Goal: Task Accomplishment & Management: Use online tool/utility

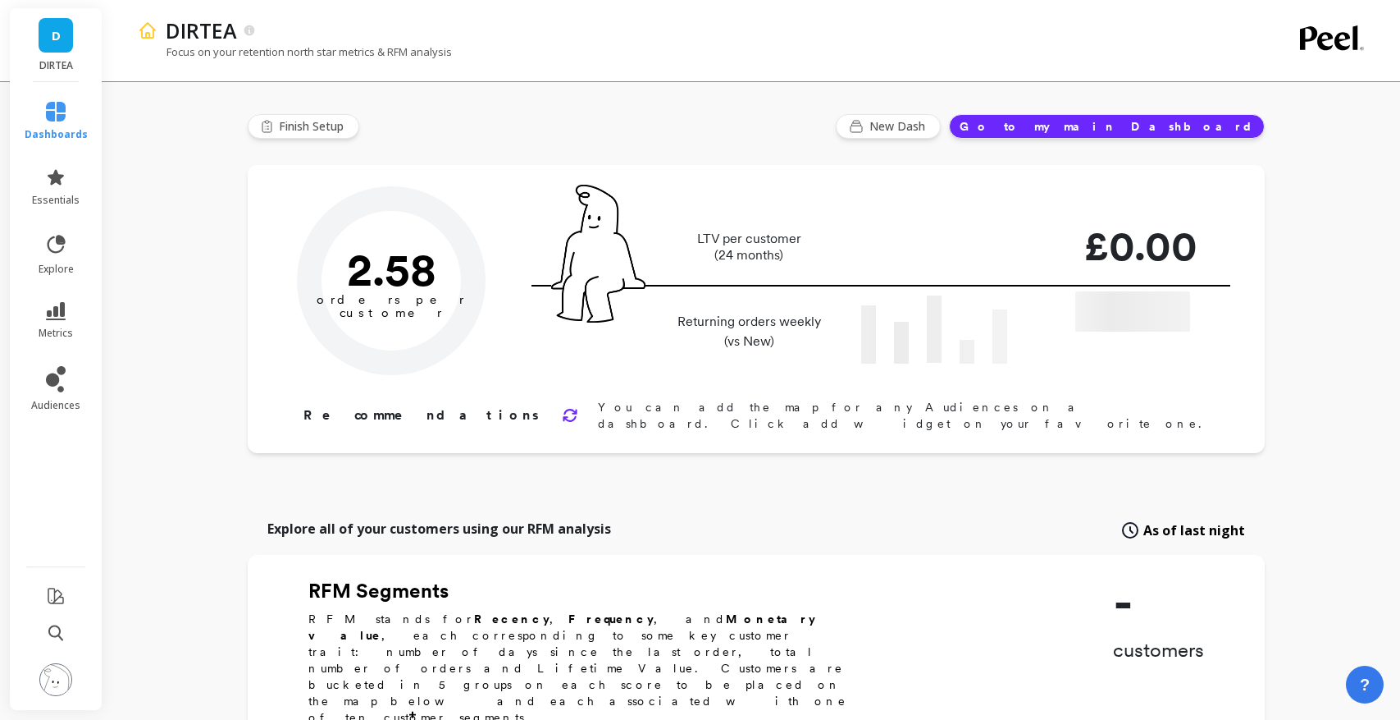
type input "Champions"
type input "13349"
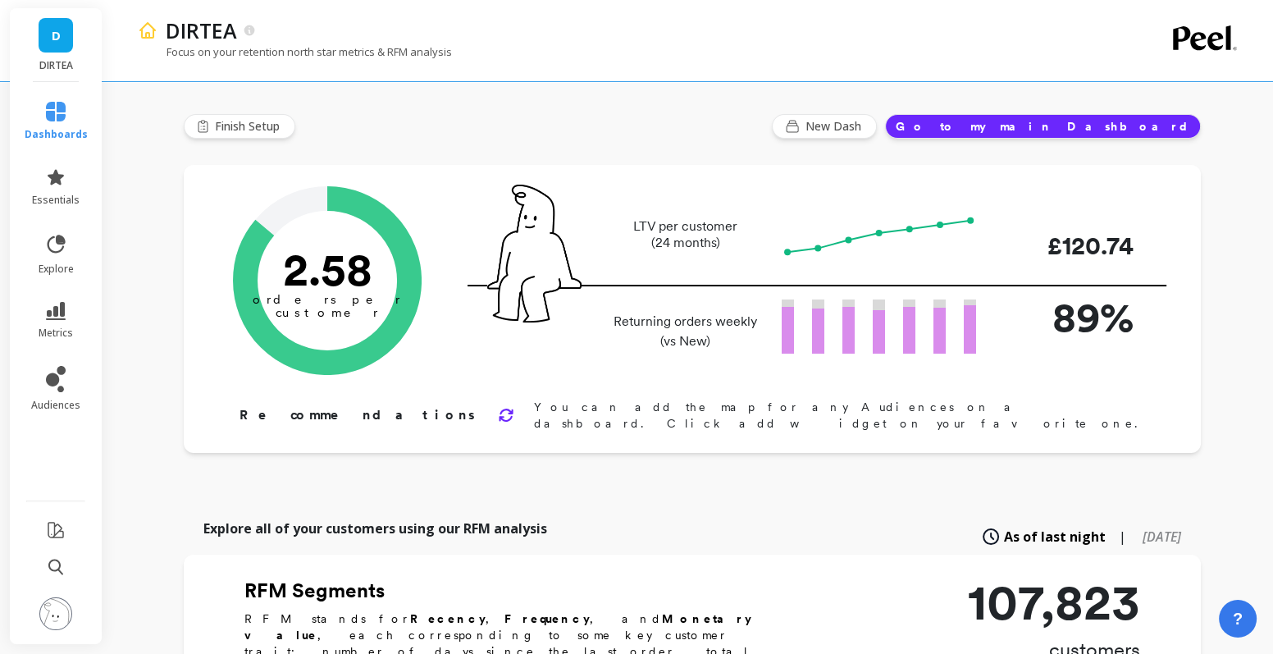
click at [67, 43] on link "D" at bounding box center [56, 35] width 34 height 34
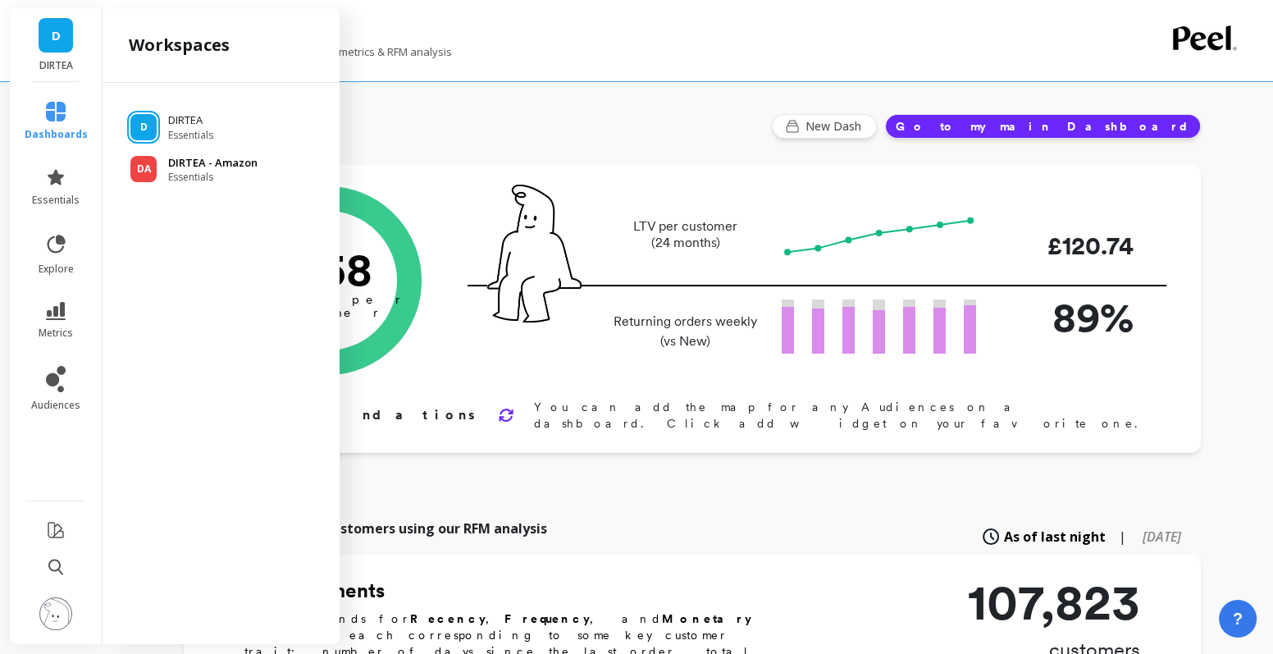
click at [195, 171] on span "Essentials" at bounding box center [212, 177] width 89 height 13
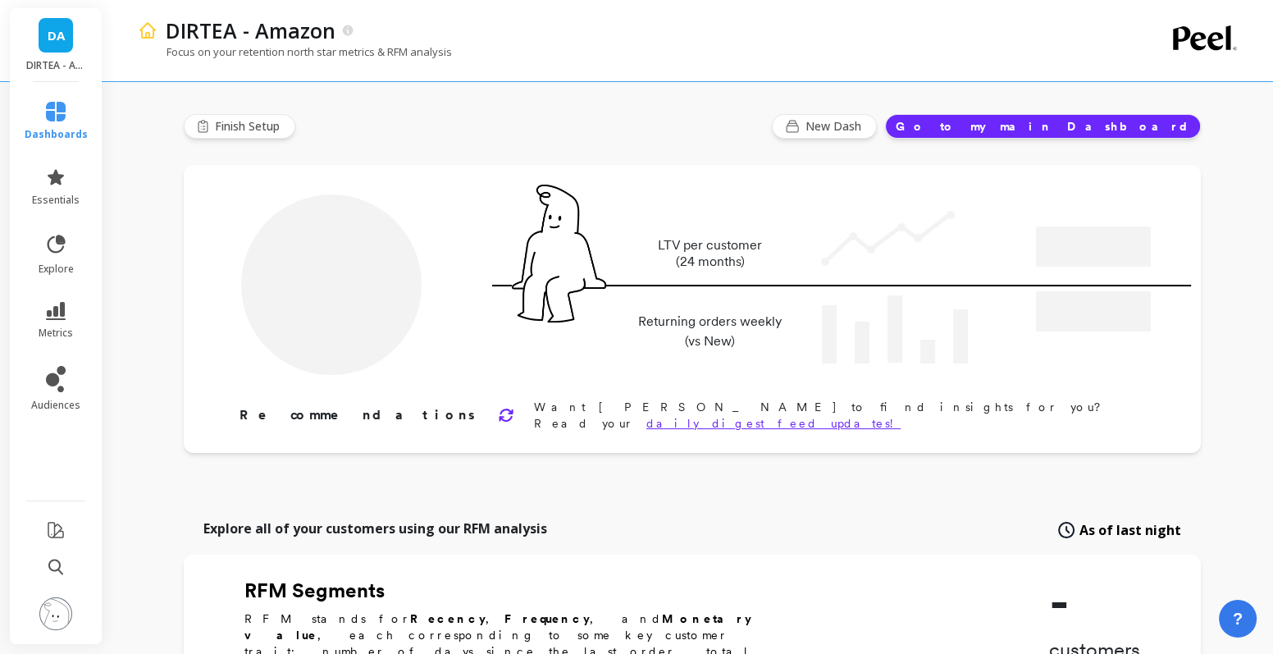
type input "Champions"
type input "2283"
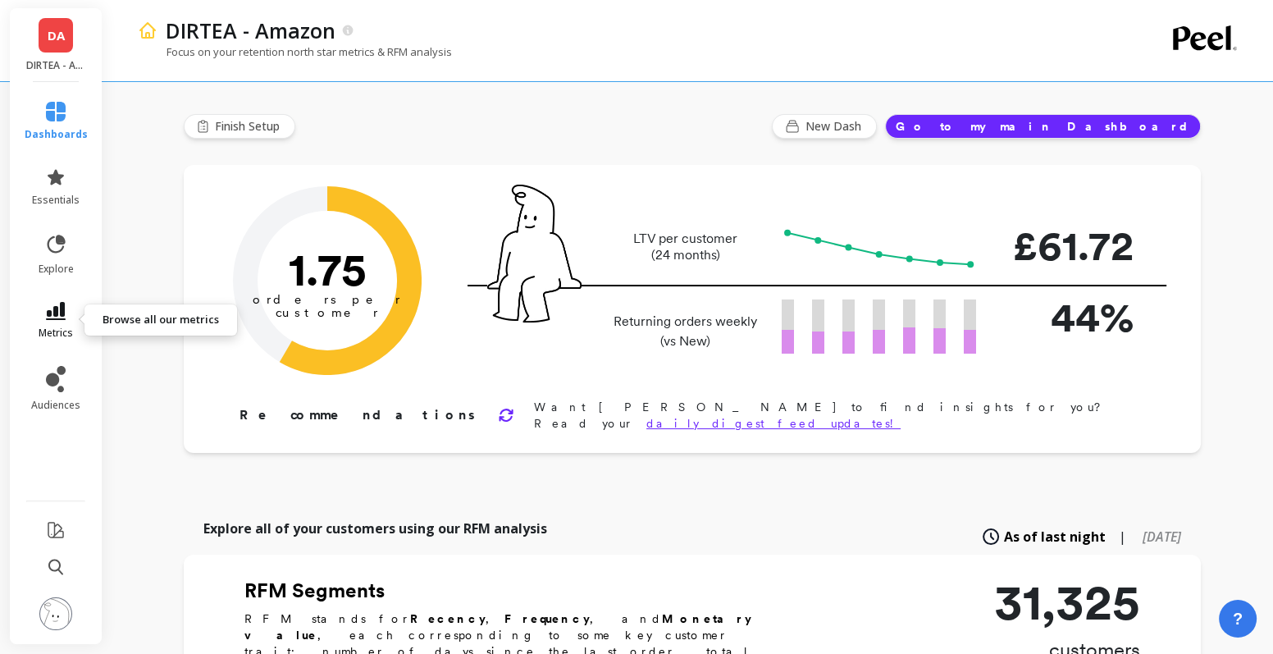
click at [48, 308] on icon at bounding box center [56, 311] width 20 height 18
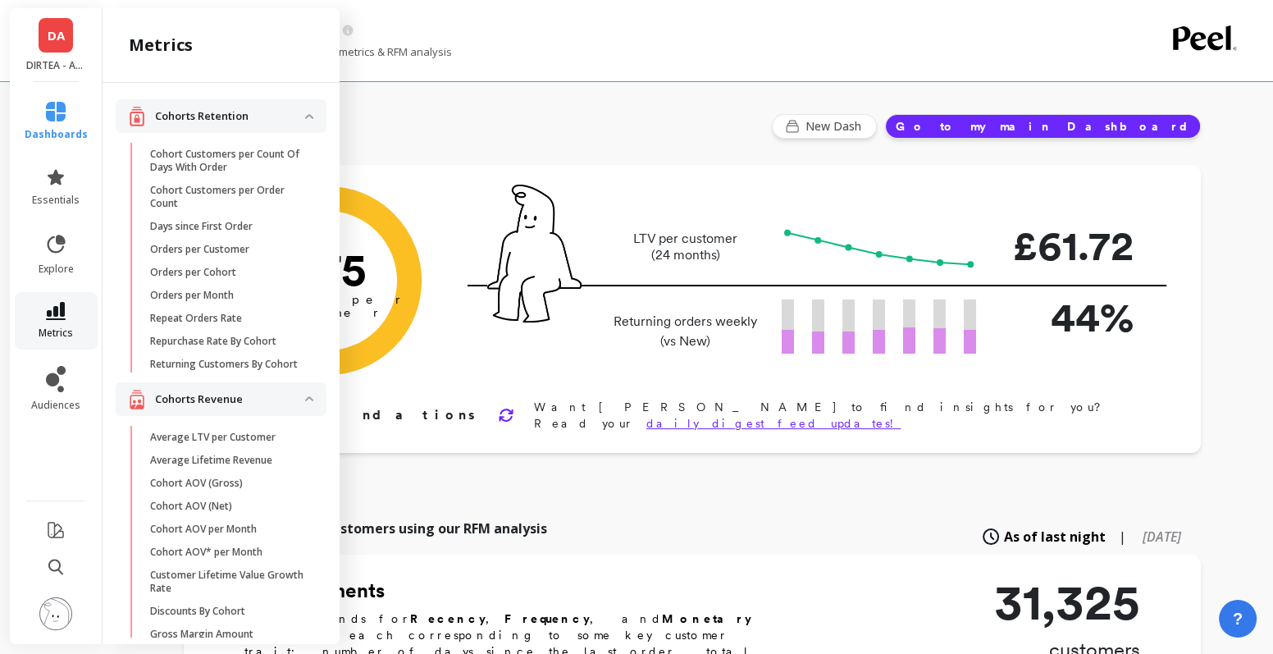
scroll to position [2721, 0]
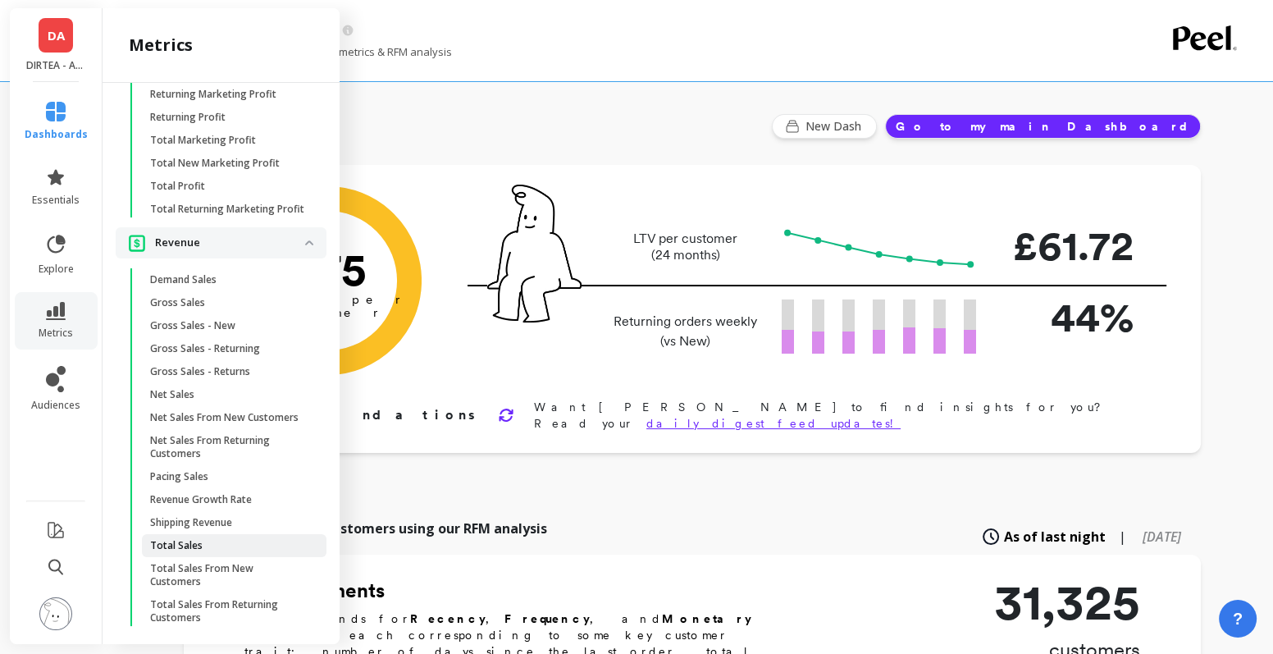
click at [213, 539] on span "Total Sales" at bounding box center [228, 545] width 157 height 13
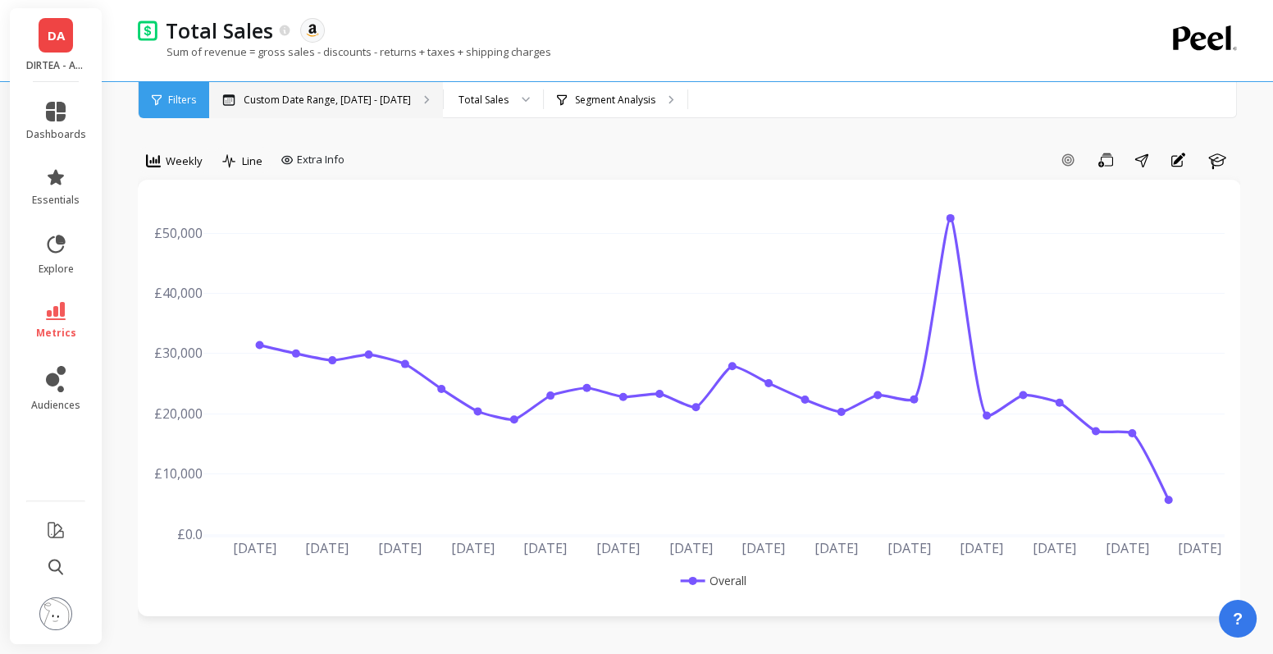
click at [336, 107] on div "Custom Date Range, Mar 1 - Aug 19" at bounding box center [326, 100] width 234 height 36
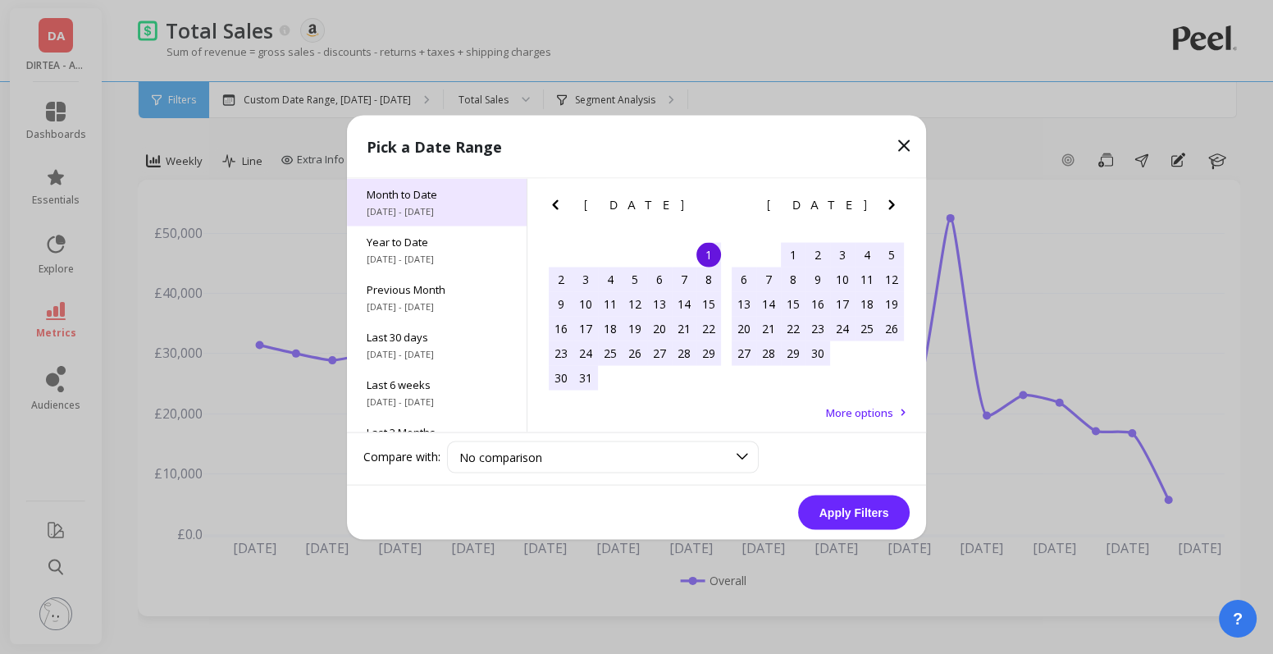
click at [414, 205] on span "8/1/2025 - 8/20/2025" at bounding box center [437, 210] width 140 height 13
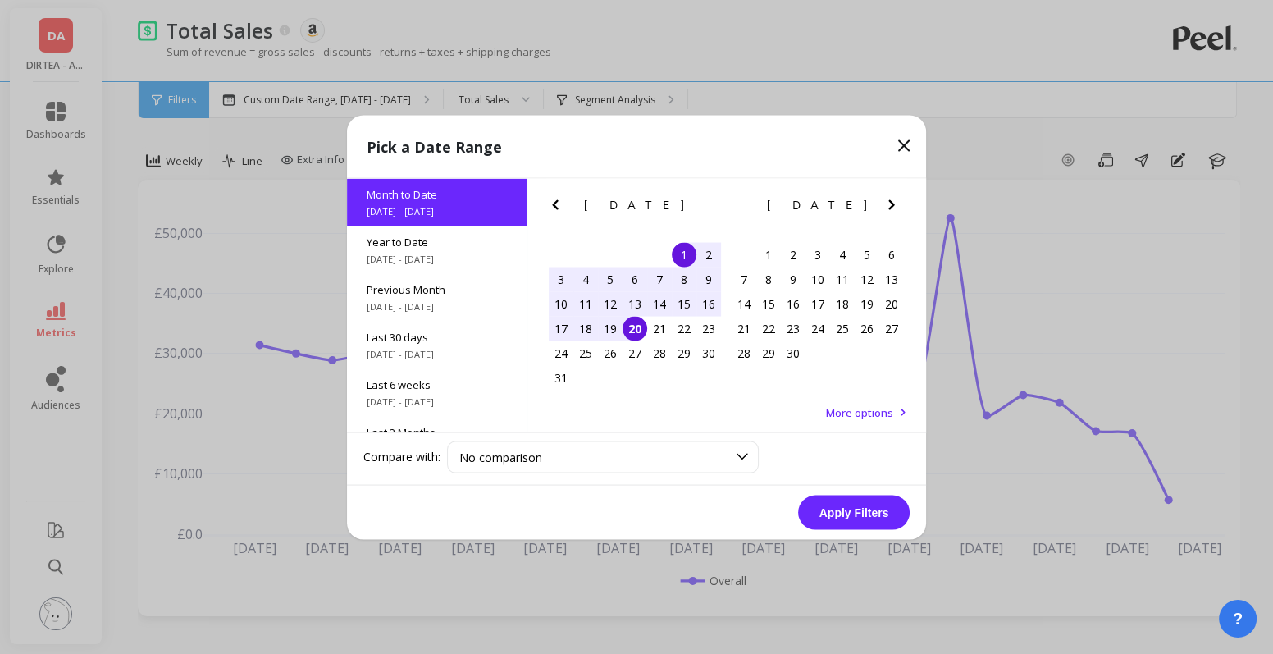
click at [874, 515] on button "Apply Filters" at bounding box center [854, 512] width 112 height 34
